Goal: Information Seeking & Learning: Learn about a topic

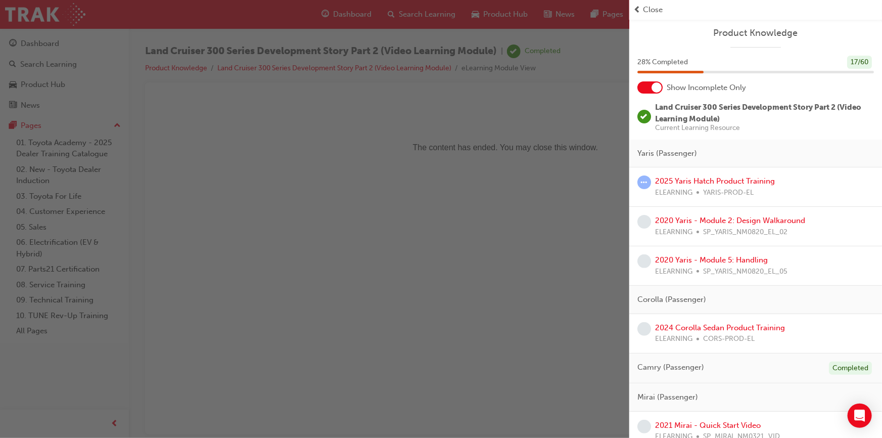
click at [649, 9] on span "Close" at bounding box center [653, 10] width 20 height 12
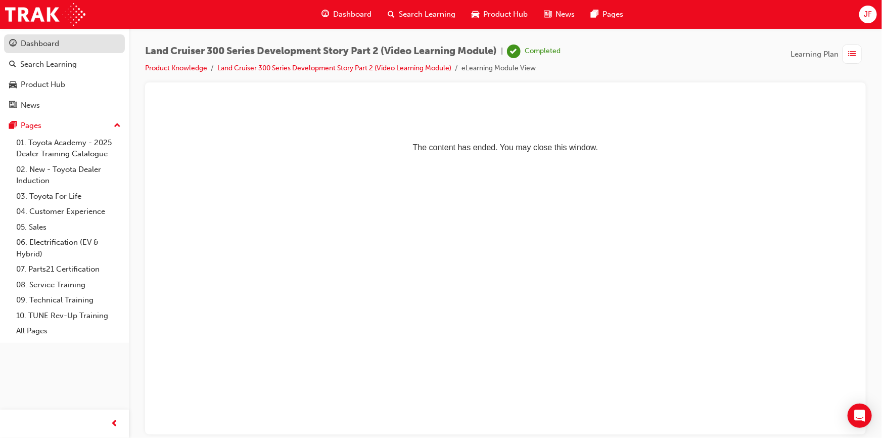
click at [51, 46] on div "Dashboard" at bounding box center [40, 44] width 38 height 12
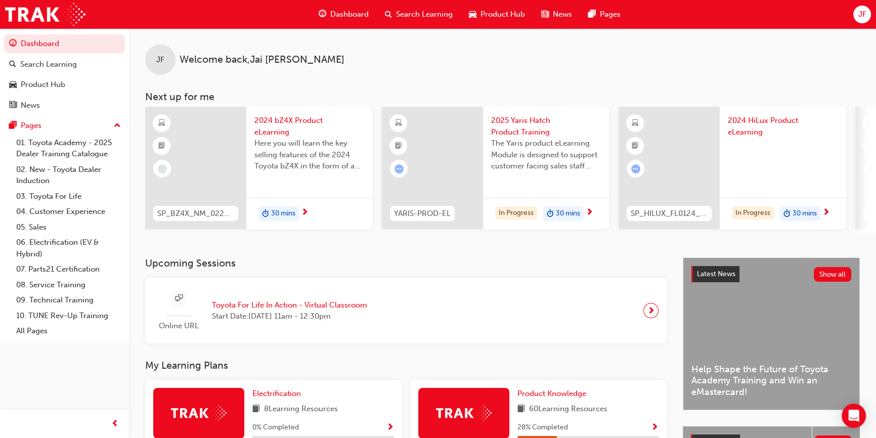
scroll to position [184, 0]
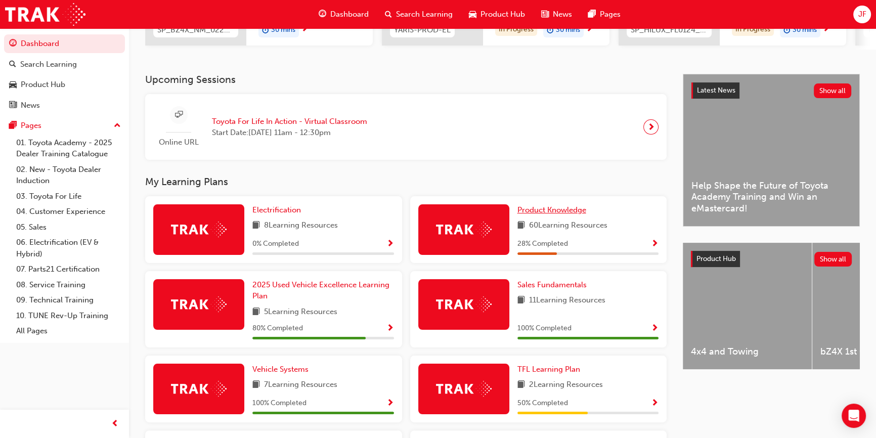
click at [546, 212] on span "Product Knowledge" at bounding box center [551, 209] width 69 height 9
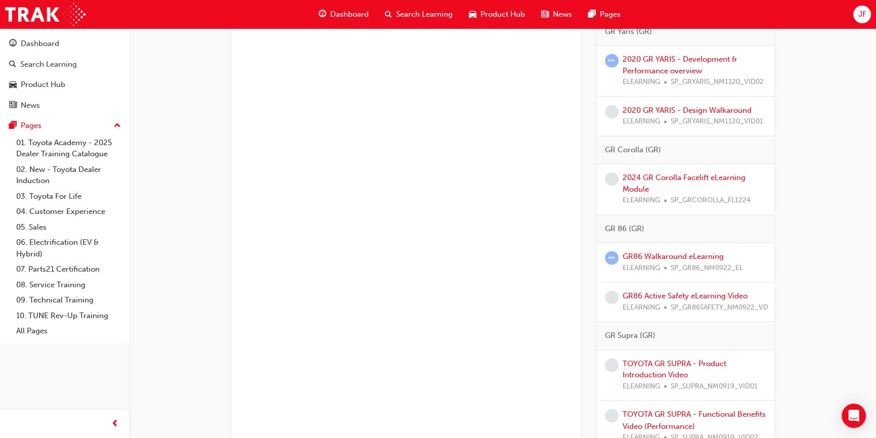
scroll to position [1930, 0]
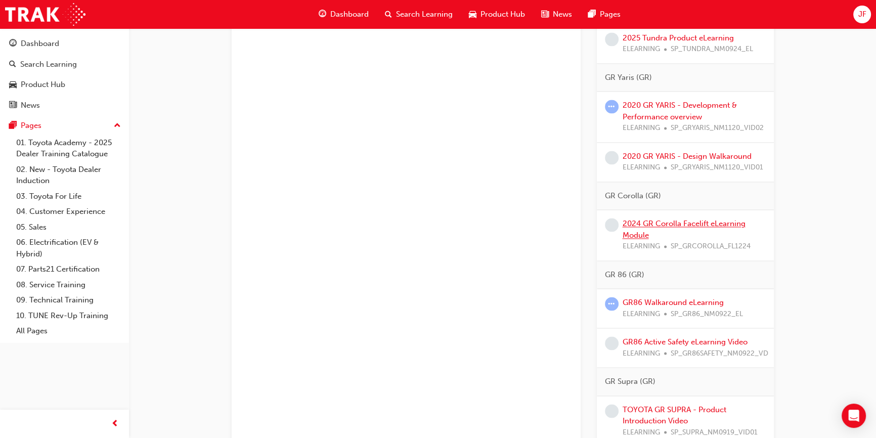
click at [670, 230] on link "2024 GR Corolla Facelift eLearning Module" at bounding box center [683, 229] width 123 height 21
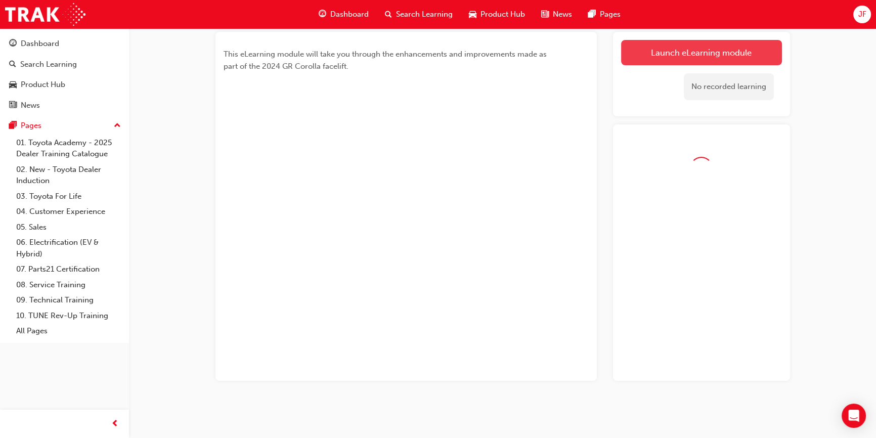
scroll to position [87, 0]
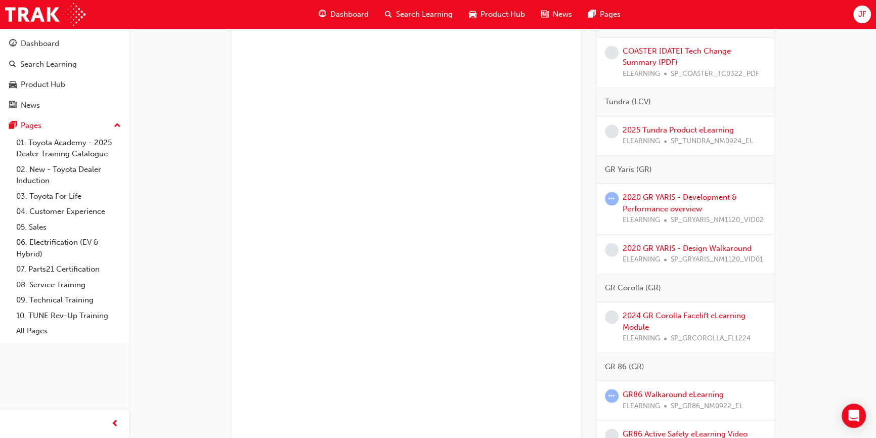
scroll to position [2022, 0]
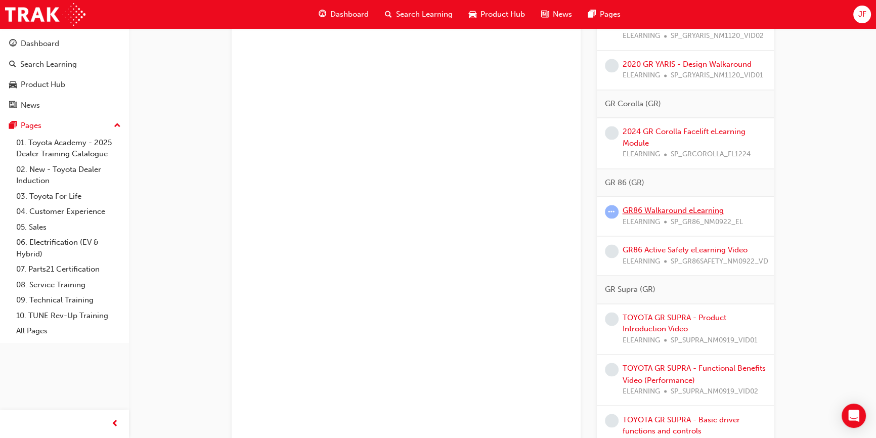
click at [646, 215] on link "GR86 Walkaround eLearning" at bounding box center [672, 210] width 101 height 9
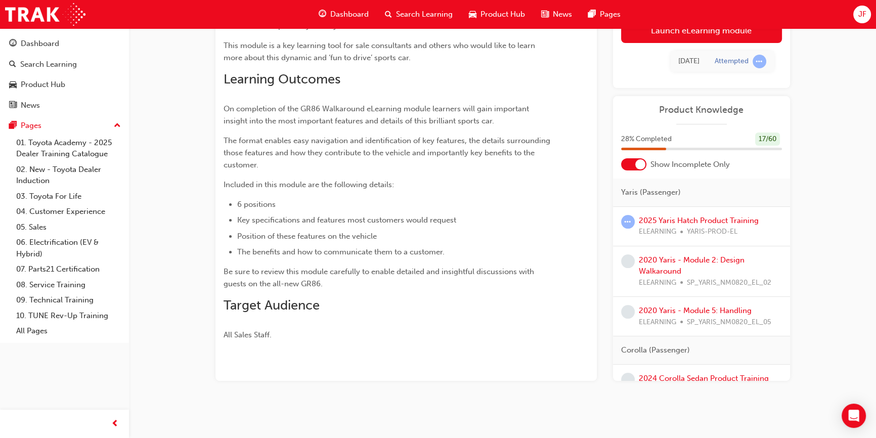
scroll to position [213, 0]
click at [694, 44] on div "[DATE] Attempted" at bounding box center [701, 60] width 161 height 37
click at [695, 36] on link "Launch eLearning module" at bounding box center [701, 30] width 161 height 25
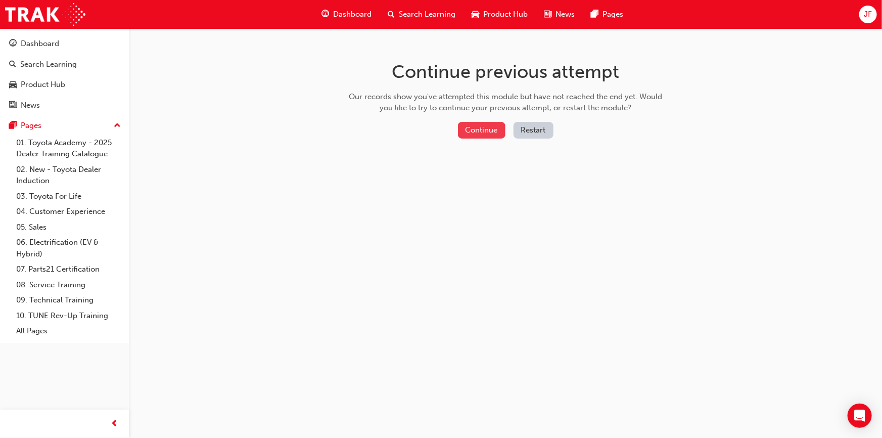
click at [478, 131] on button "Continue" at bounding box center [482, 130] width 48 height 17
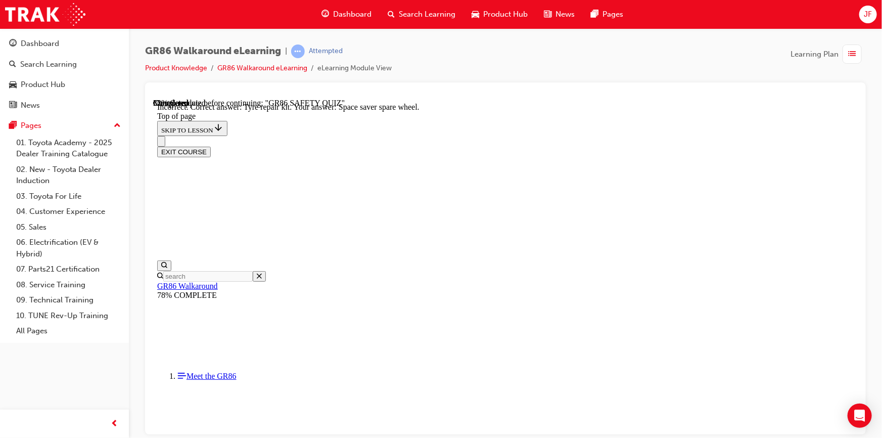
scroll to position [231, 0]
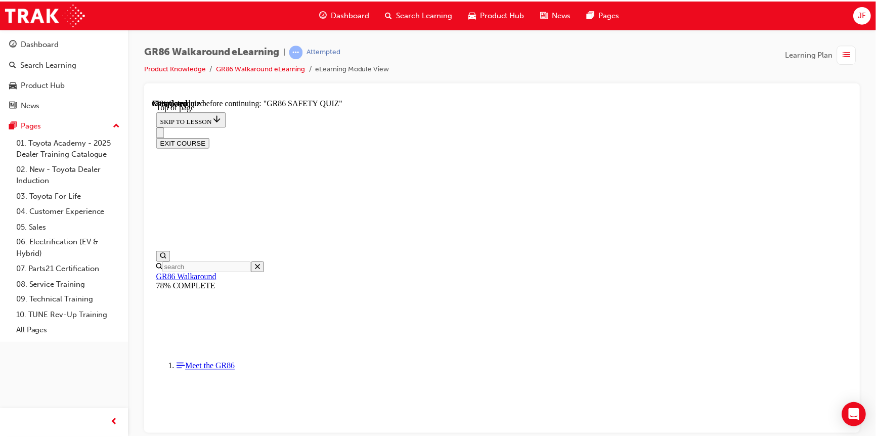
scroll to position [31, 0]
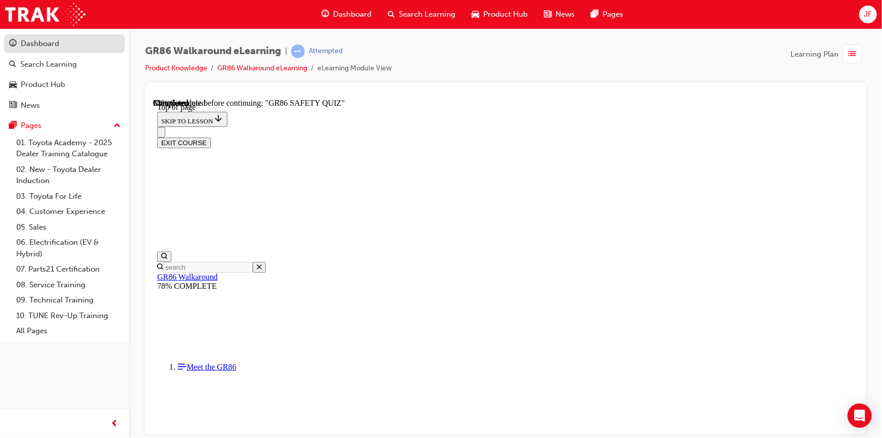
click at [60, 51] on link "Dashboard" at bounding box center [64, 43] width 121 height 19
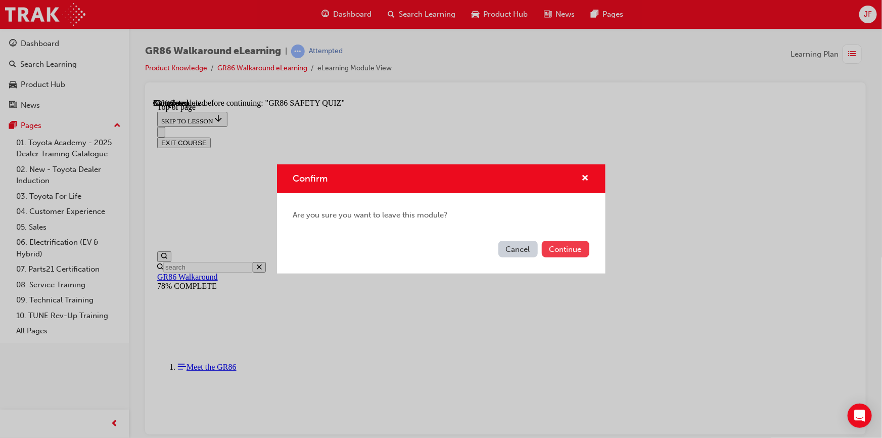
click at [556, 250] on button "Continue" at bounding box center [566, 249] width 48 height 17
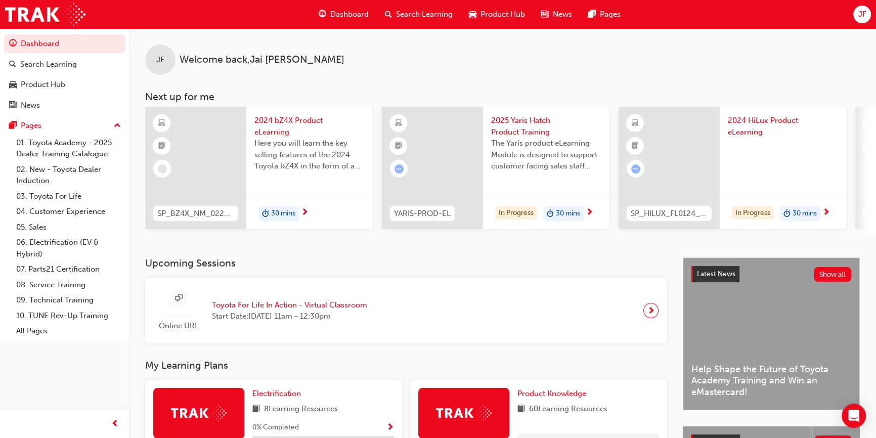
scroll to position [138, 0]
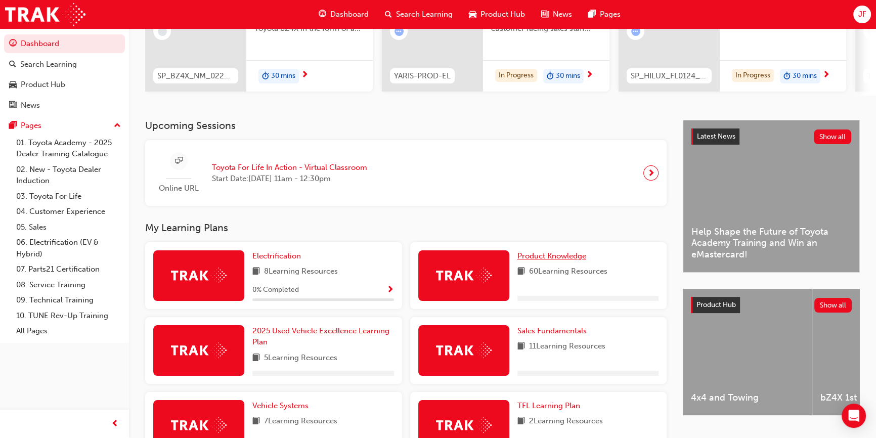
click at [556, 254] on span "Product Knowledge" at bounding box center [551, 255] width 69 height 9
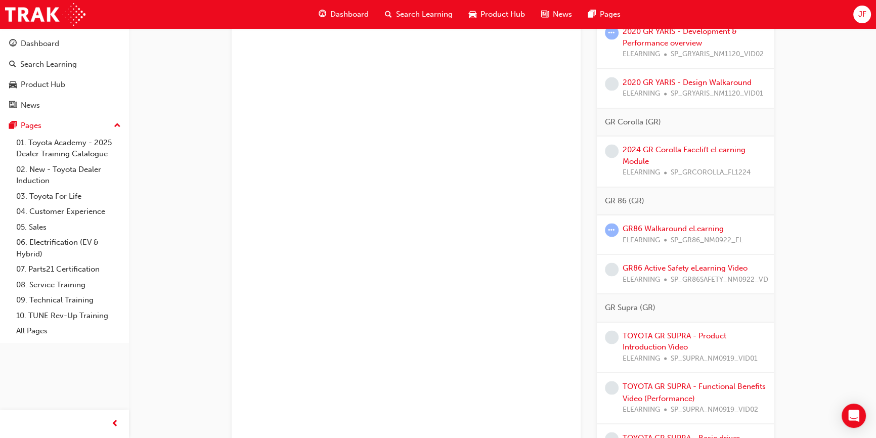
scroll to position [1958, 0]
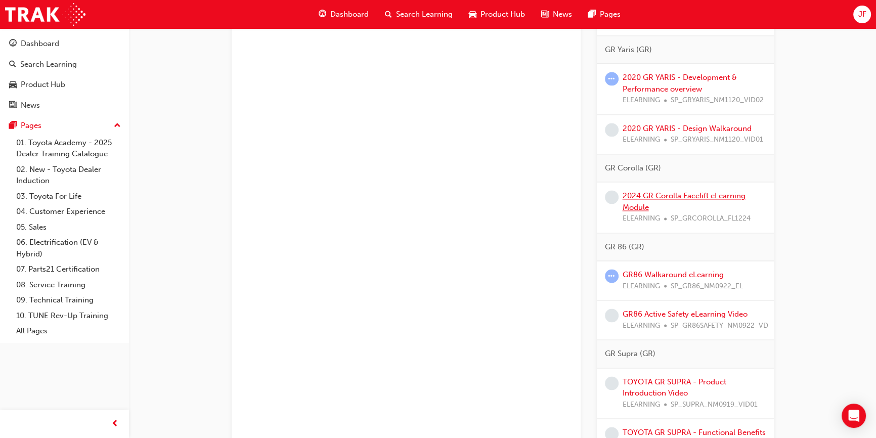
click at [643, 202] on link "2024 GR Corolla Facelift eLearning Module" at bounding box center [683, 201] width 123 height 21
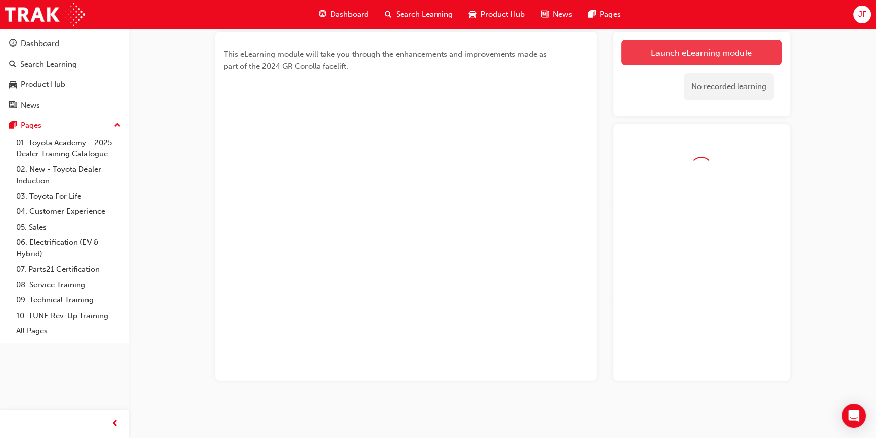
scroll to position [87, 0]
click at [682, 65] on div "No recorded learning" at bounding box center [701, 86] width 161 height 43
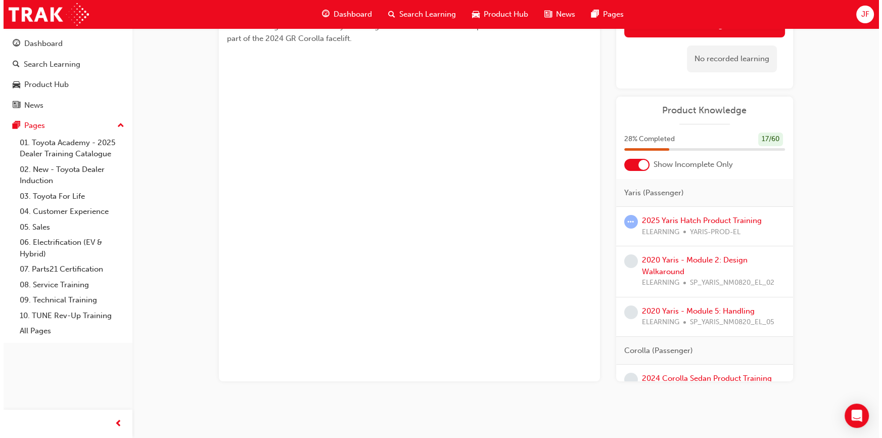
scroll to position [0, 0]
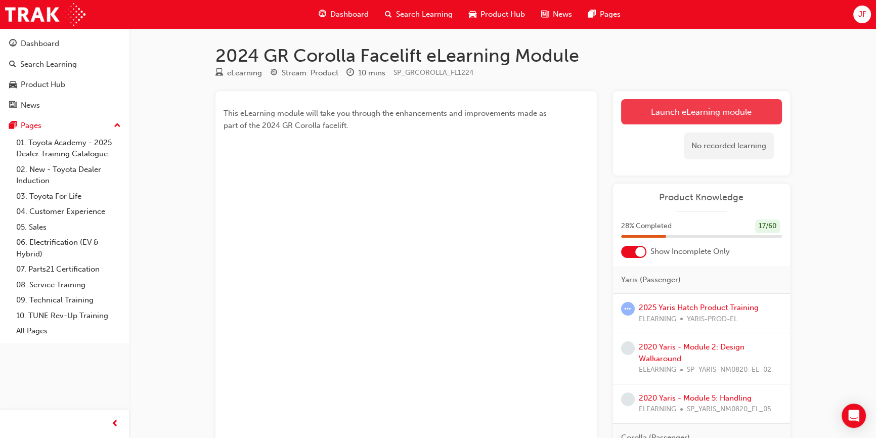
click at [653, 106] on link "Launch eLearning module" at bounding box center [701, 111] width 161 height 25
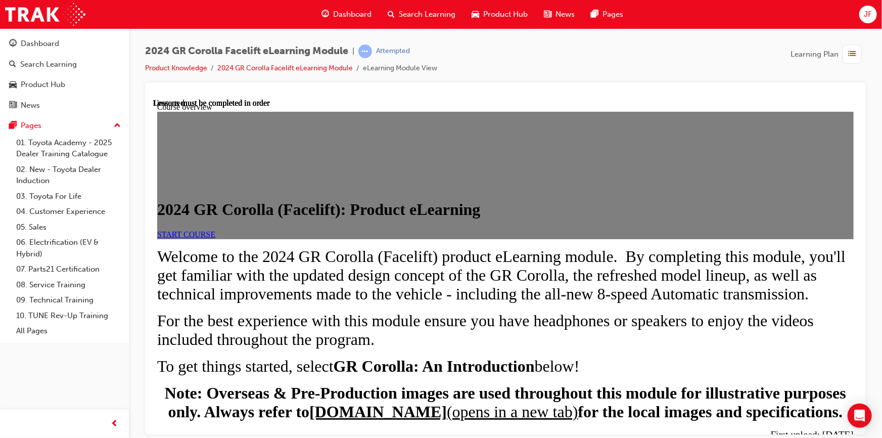
scroll to position [46, 0]
click at [215, 238] on span "START COURSE" at bounding box center [186, 234] width 58 height 9
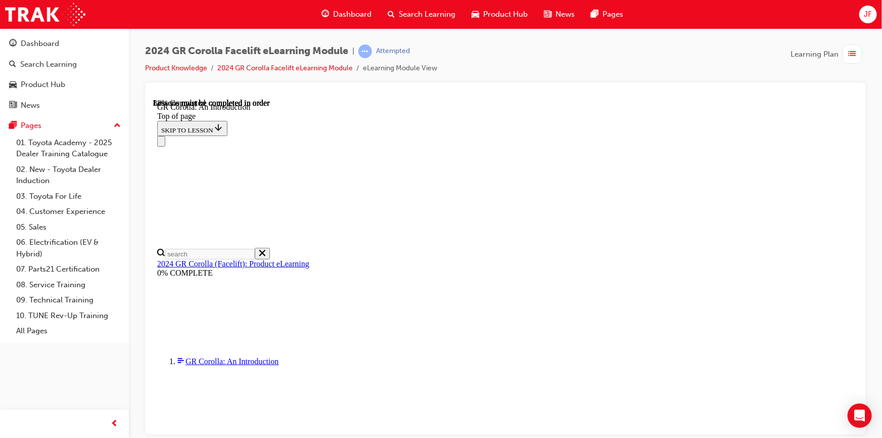
scroll to position [1451, 0]
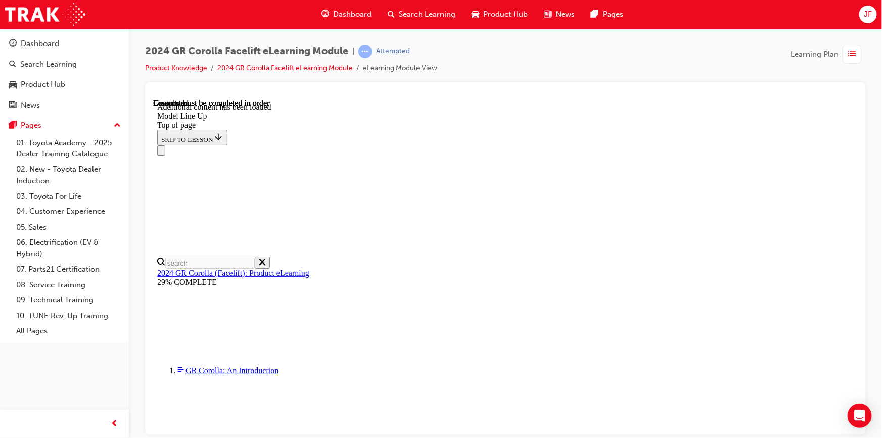
scroll to position [1263, 0]
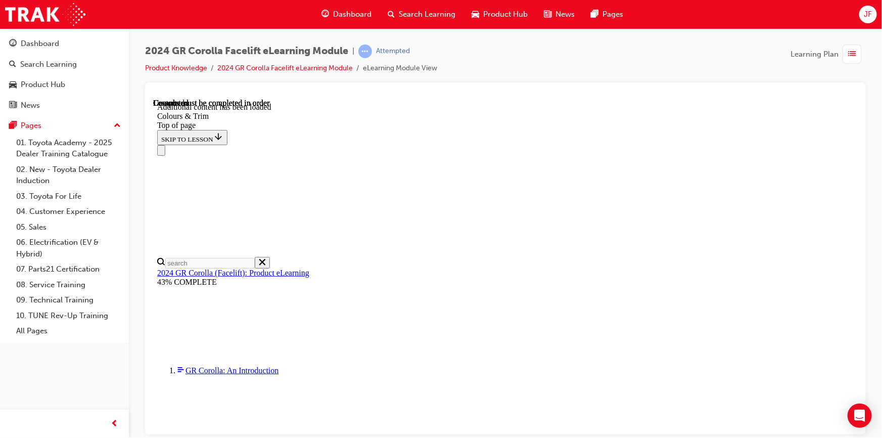
scroll to position [983, 0]
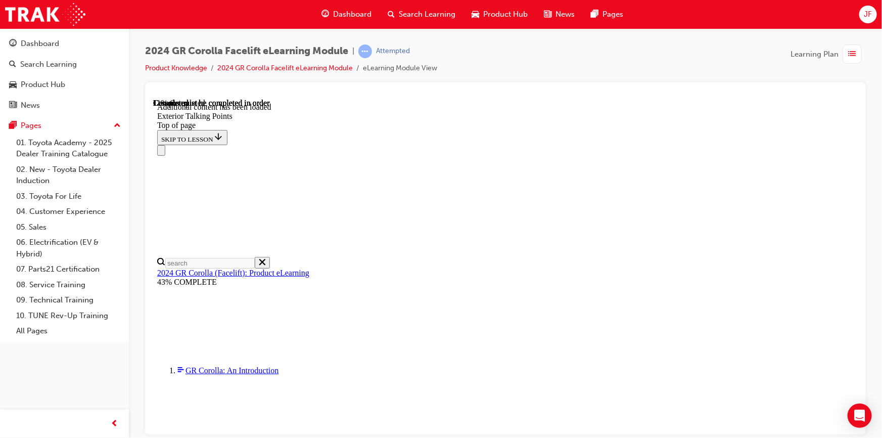
scroll to position [124, 0]
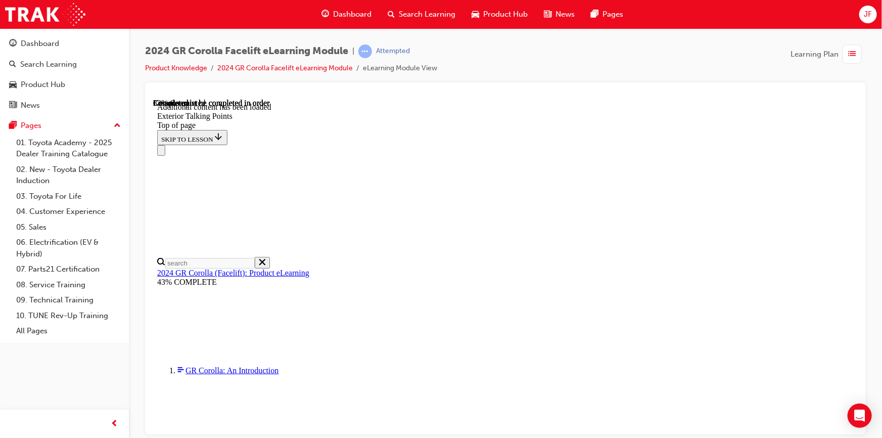
scroll to position [1104, 0]
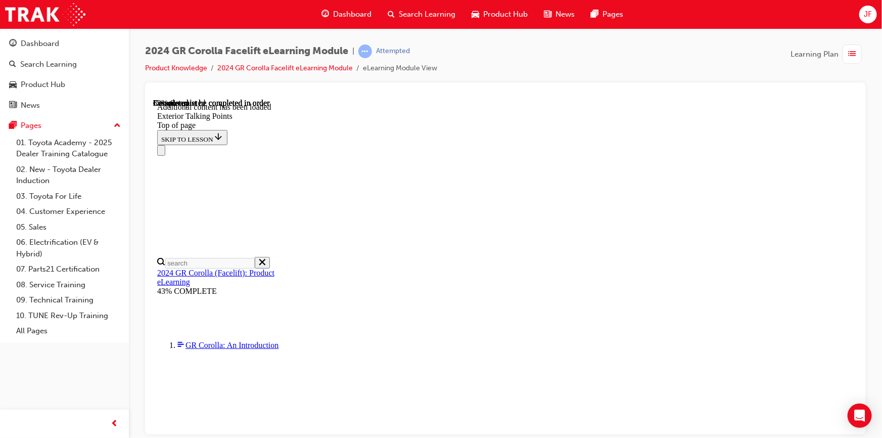
scroll to position [2483, 0]
click at [552, 145] on div "Navigation menu" at bounding box center [505, 150] width 697 height 11
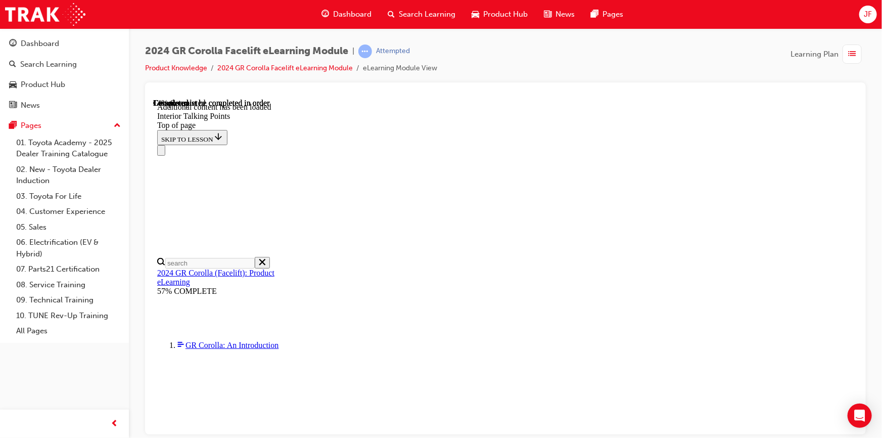
scroll to position [76, 0]
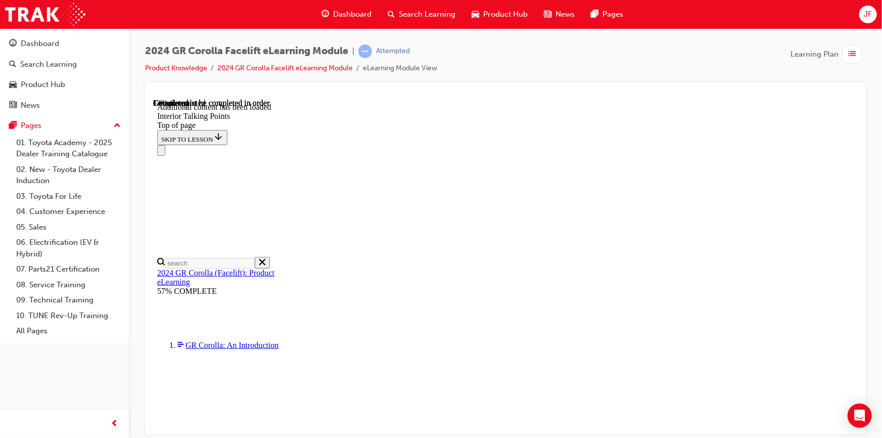
scroll to position [79, 0]
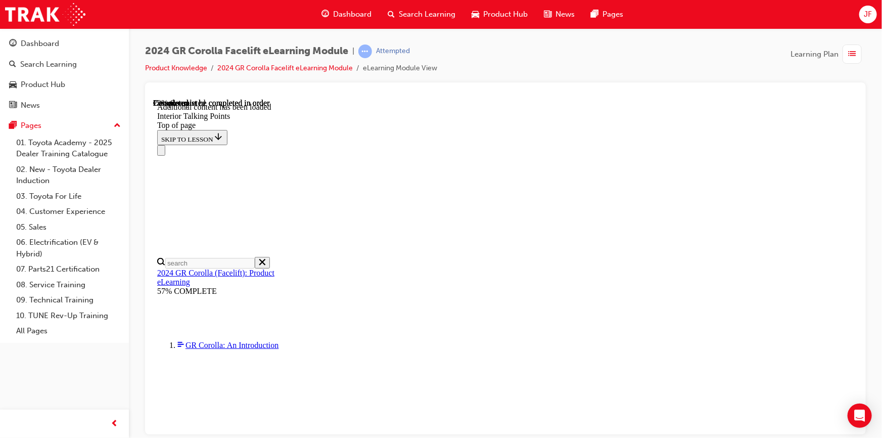
scroll to position [535, 0]
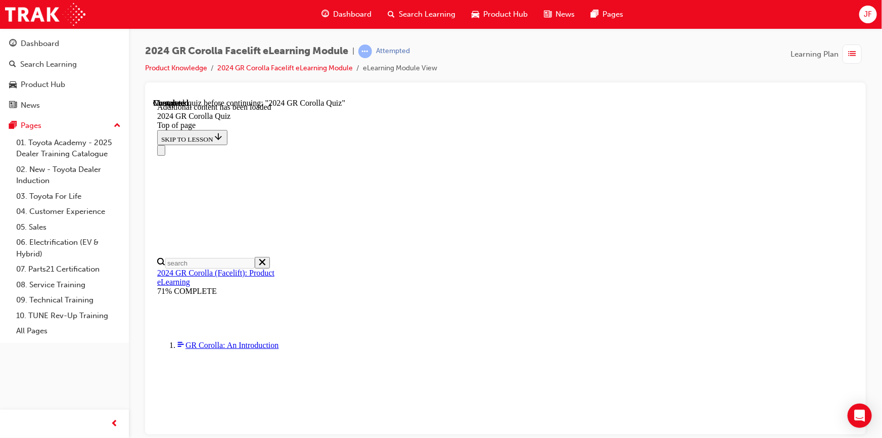
scroll to position [336, 0]
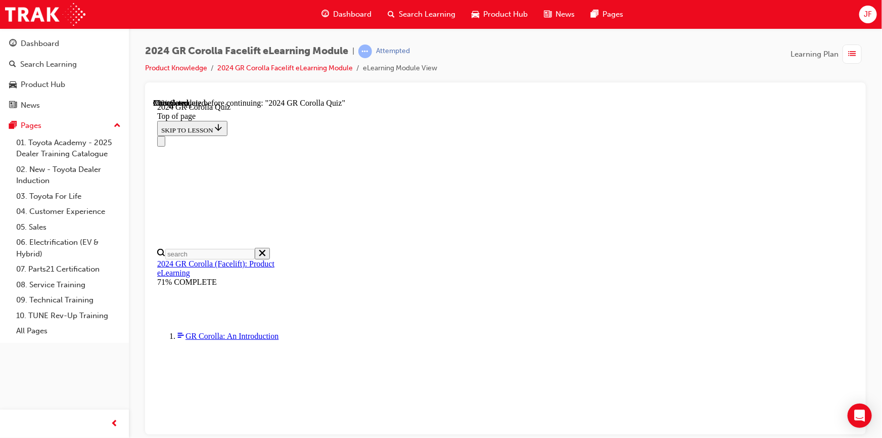
scroll to position [138, 0]
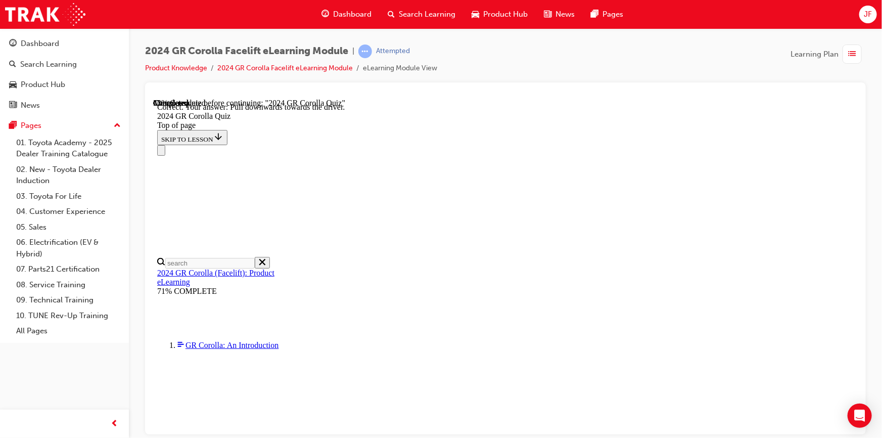
scroll to position [200, 0]
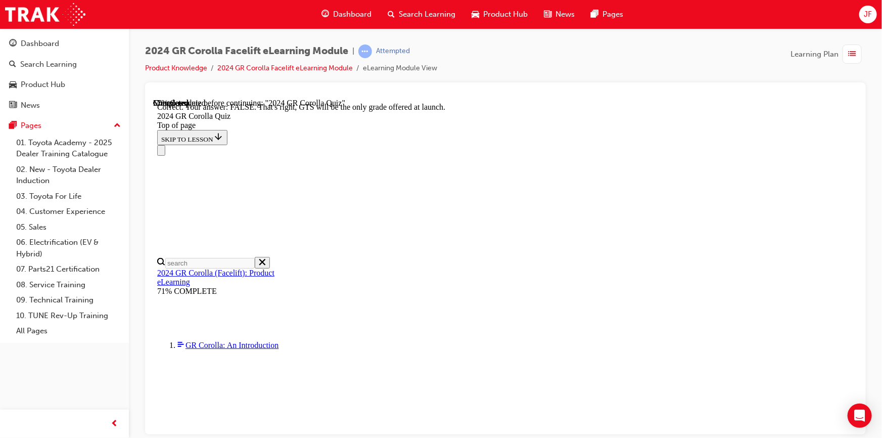
scroll to position [181, 0]
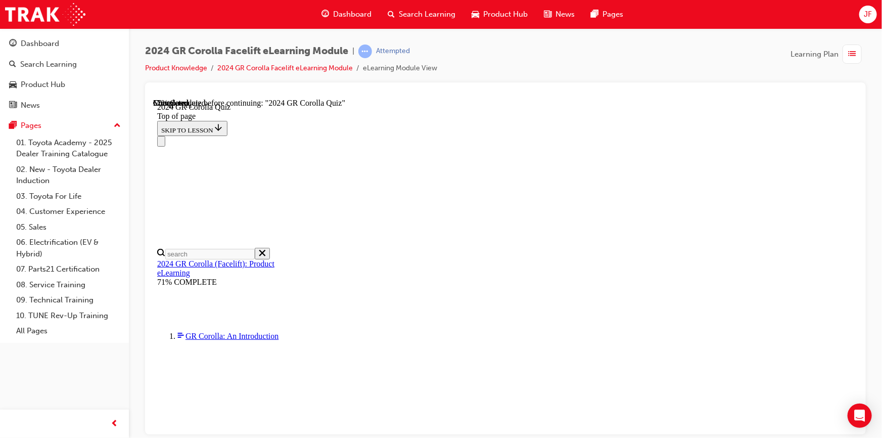
scroll to position [126, 0]
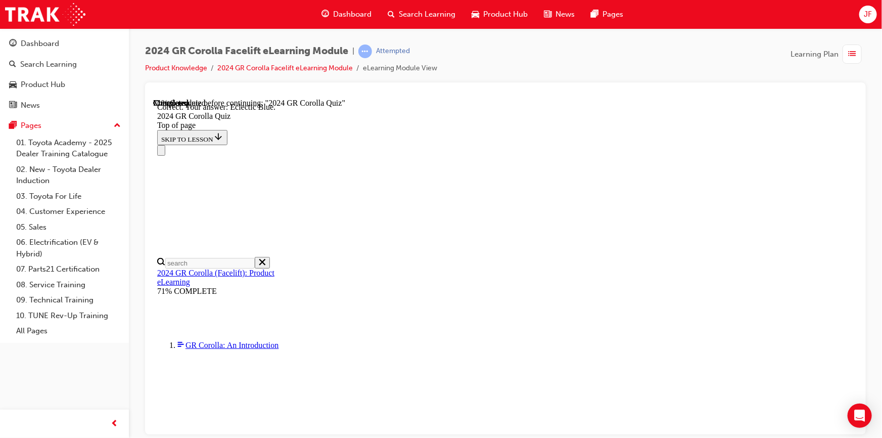
scroll to position [212, 0]
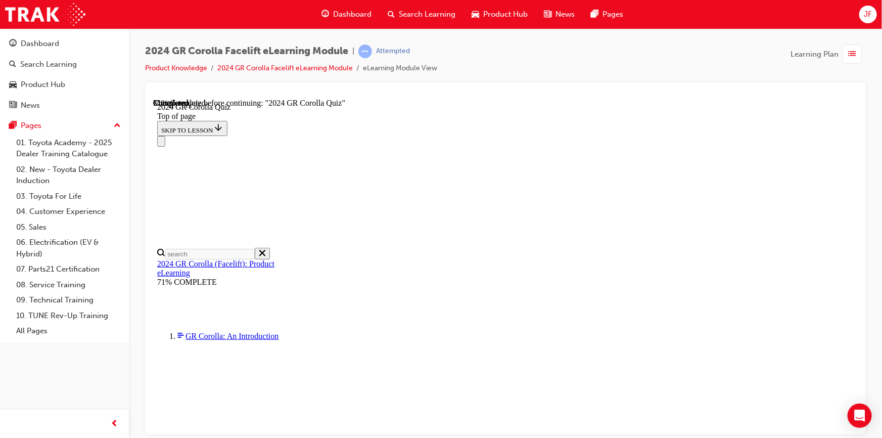
scroll to position [310, 0]
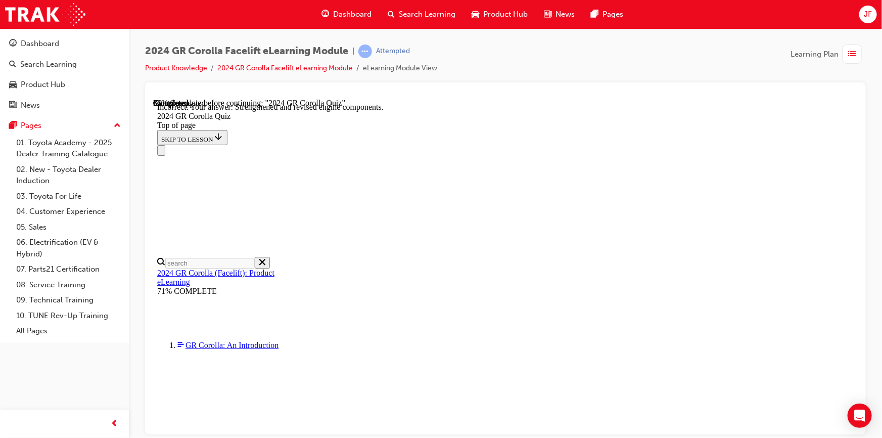
scroll to position [291, 0]
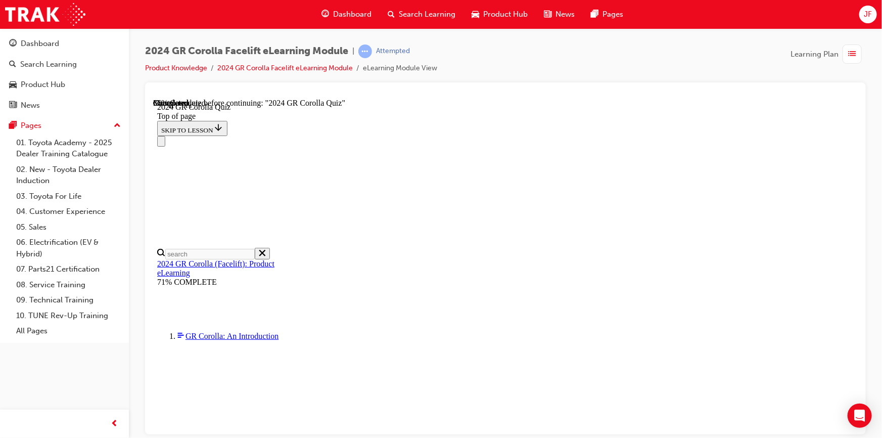
scroll to position [264, 0]
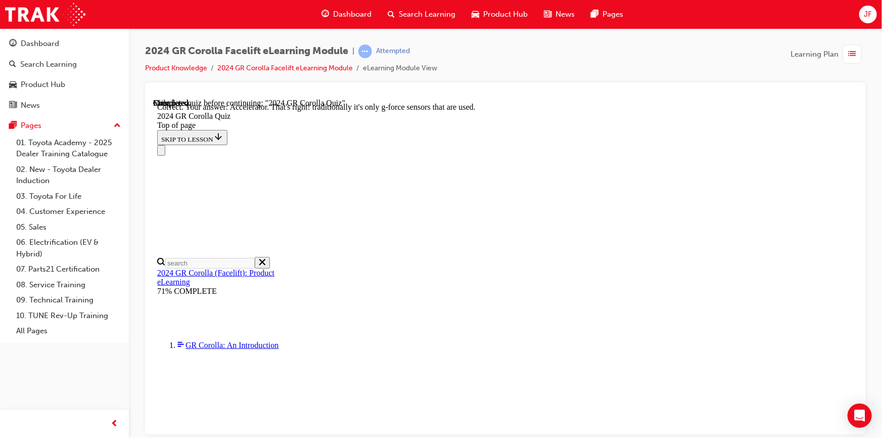
scroll to position [448, 0]
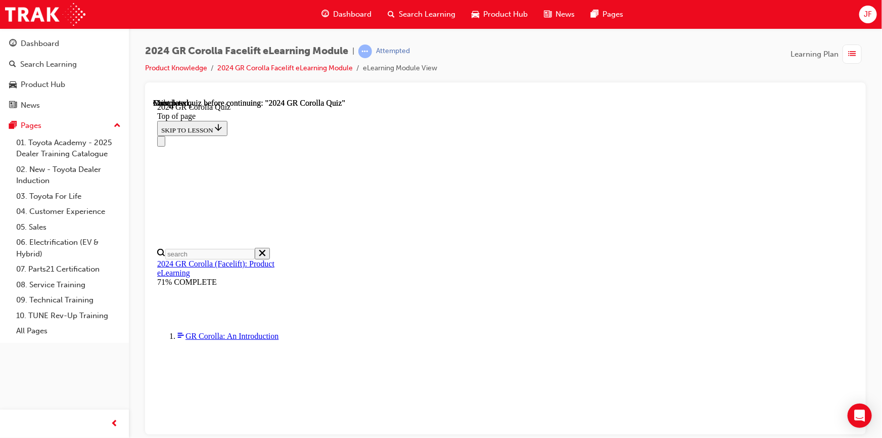
scroll to position [0, 0]
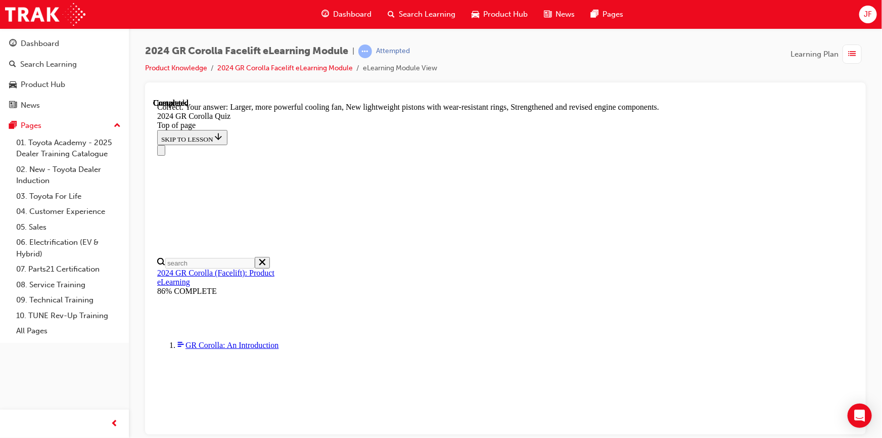
scroll to position [429, 0]
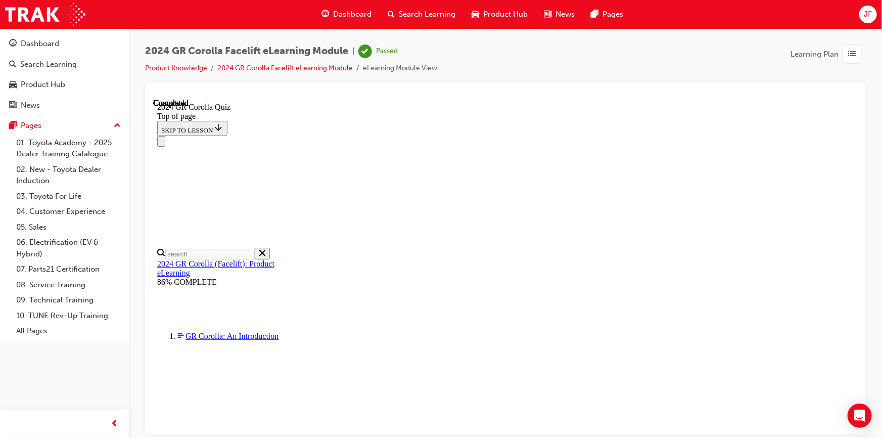
scroll to position [220, 0]
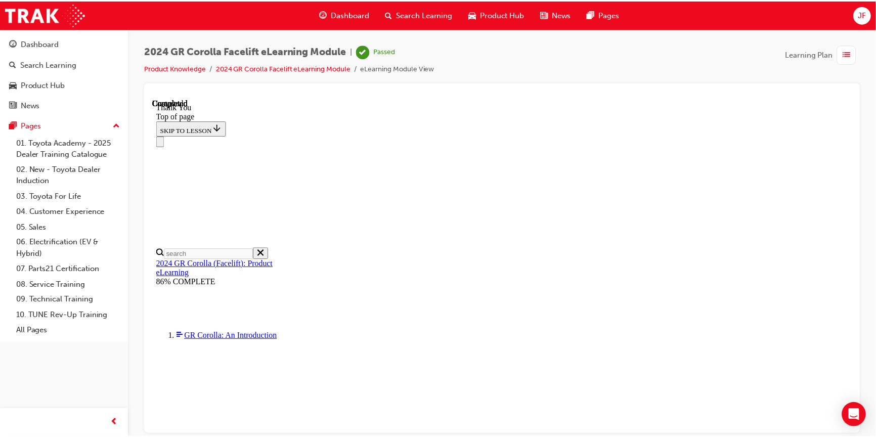
scroll to position [267, 0]
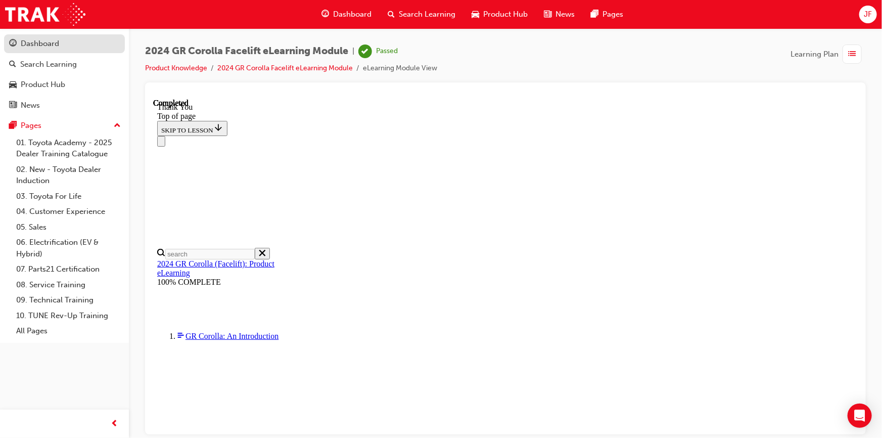
click at [47, 41] on div "Dashboard" at bounding box center [40, 44] width 38 height 12
